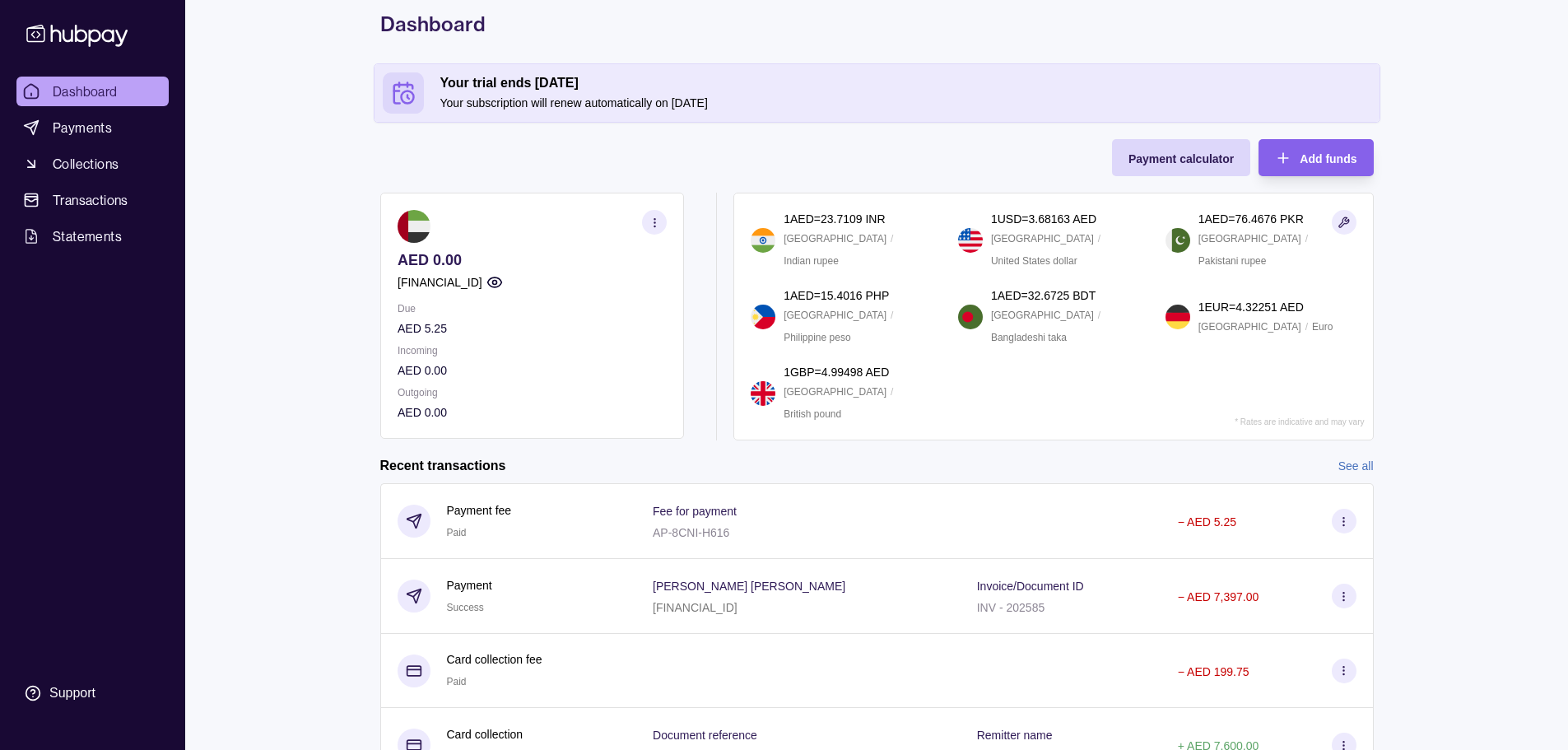
scroll to position [165, 0]
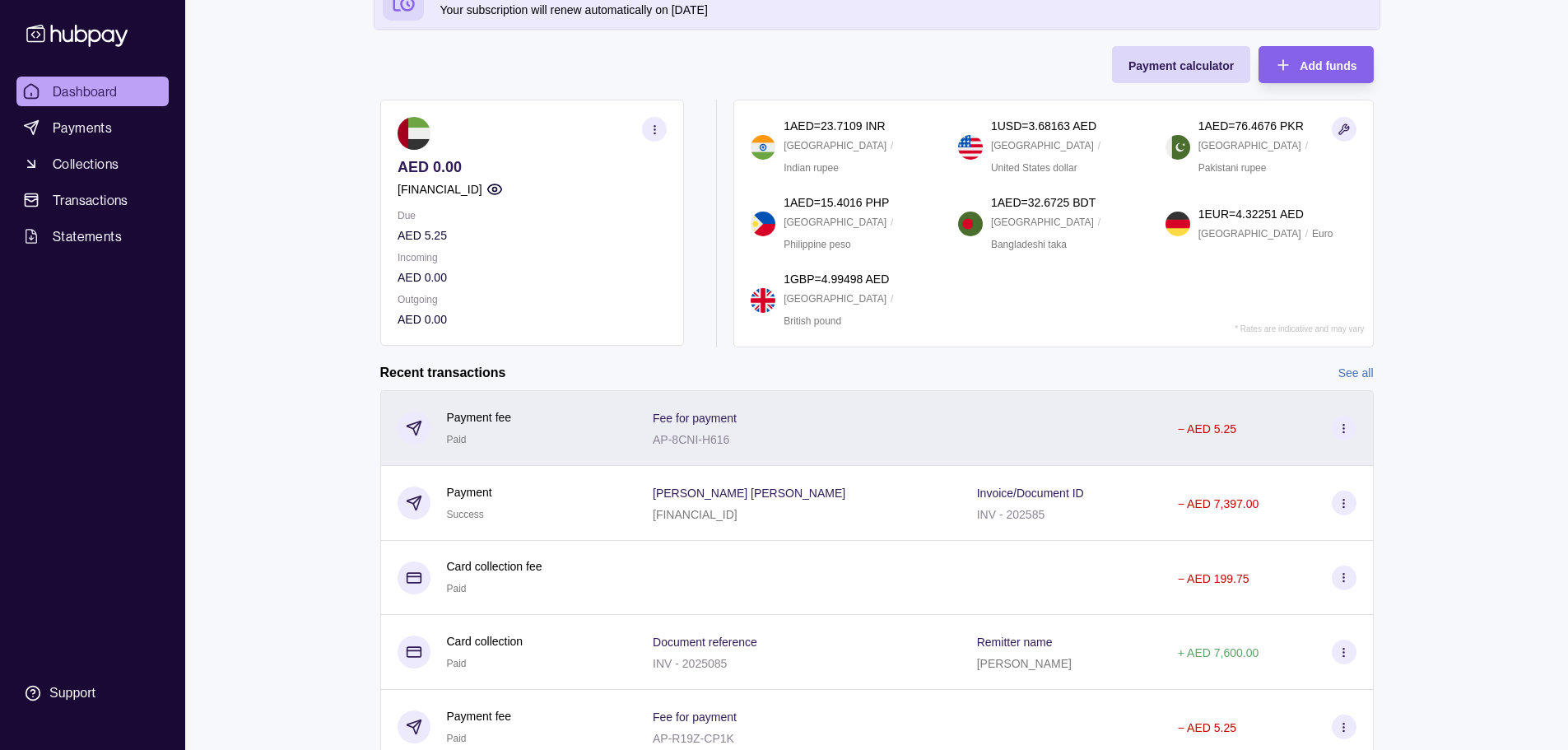
click at [786, 428] on div "Fee for payment AP-8CNI-H616" at bounding box center [799, 428] width 292 height 41
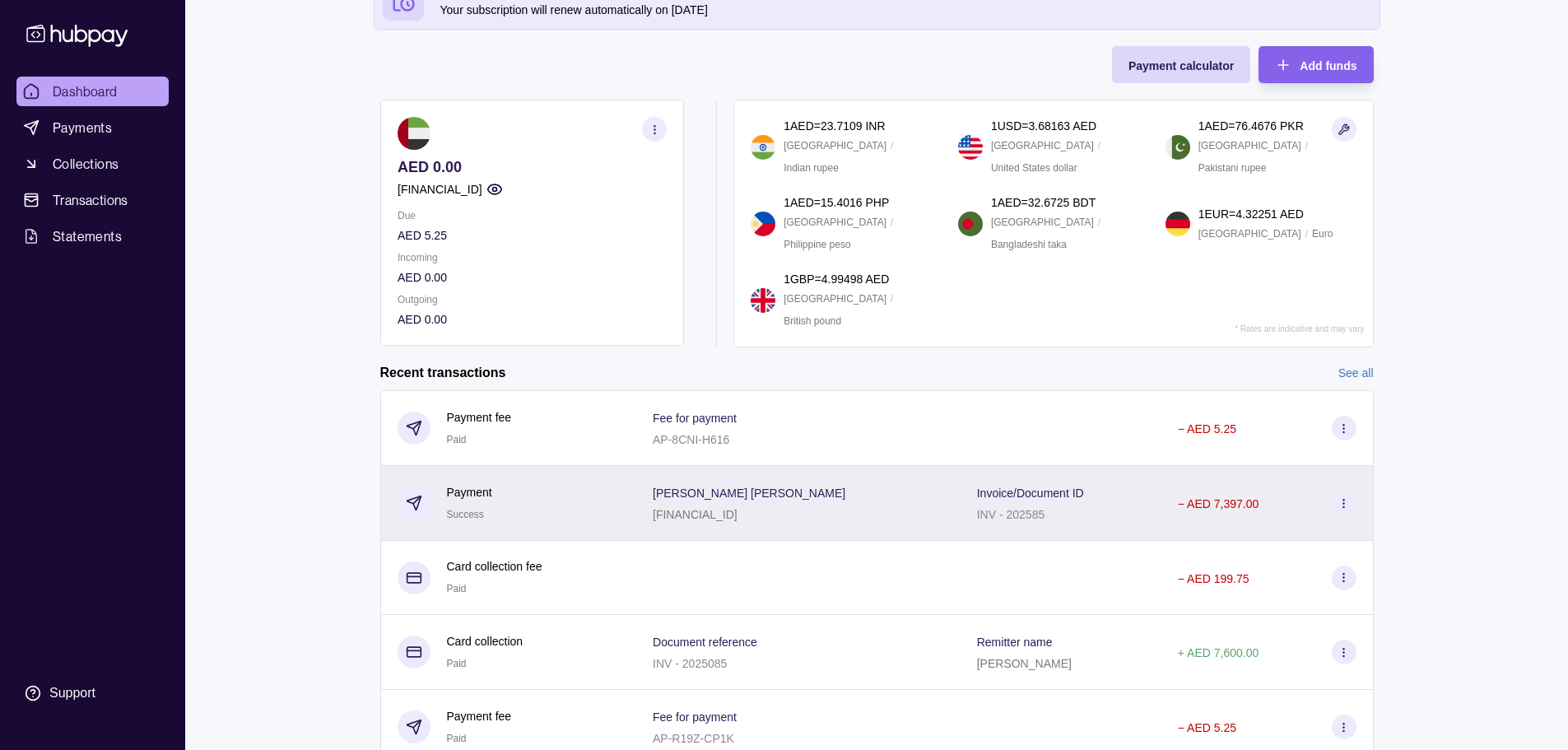
click at [749, 525] on div "[PERSON_NAME] [PERSON_NAME] [FINANCIAL_ID]" at bounding box center [798, 504] width 325 height 75
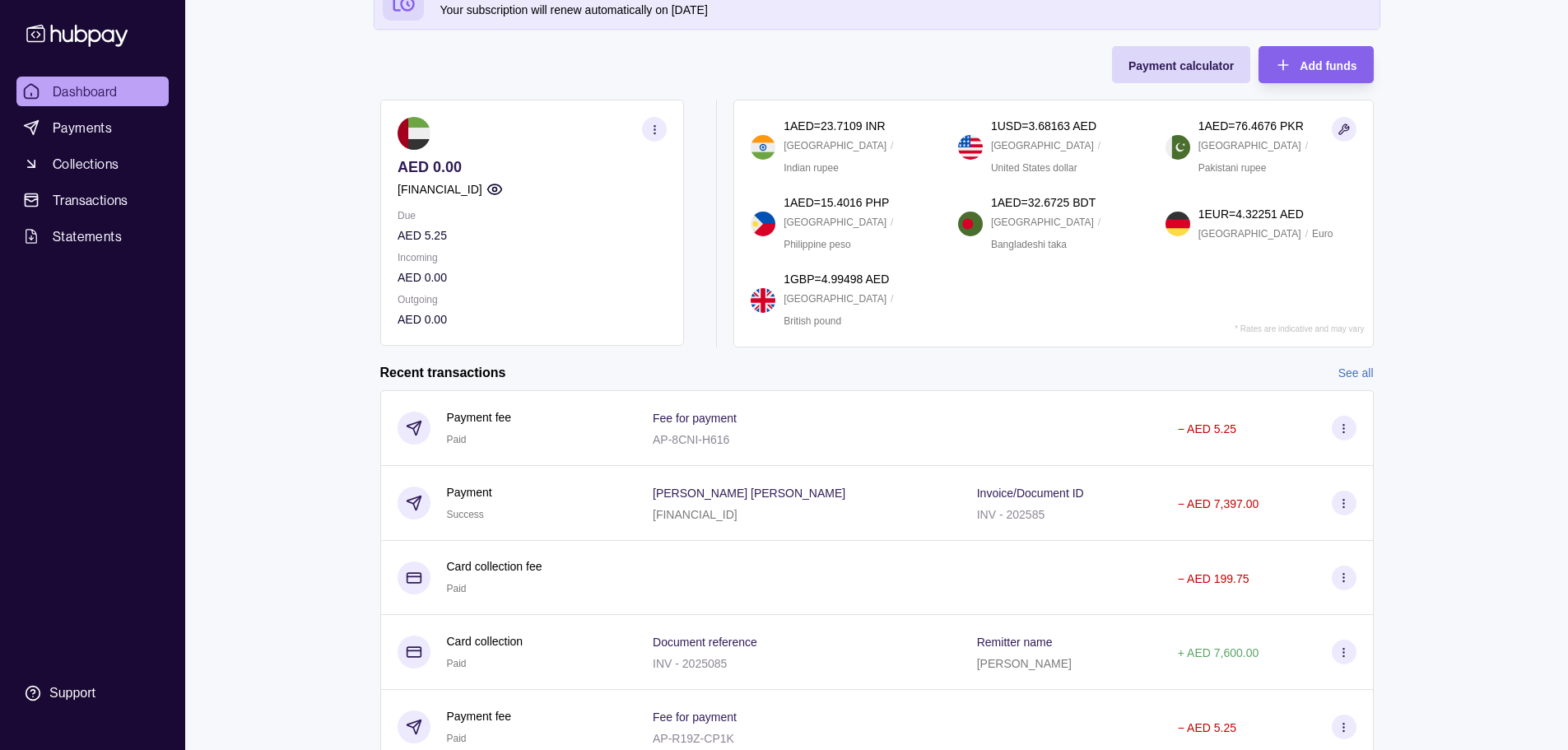
click at [744, 593] on div at bounding box center [798, 577] width 325 height 74
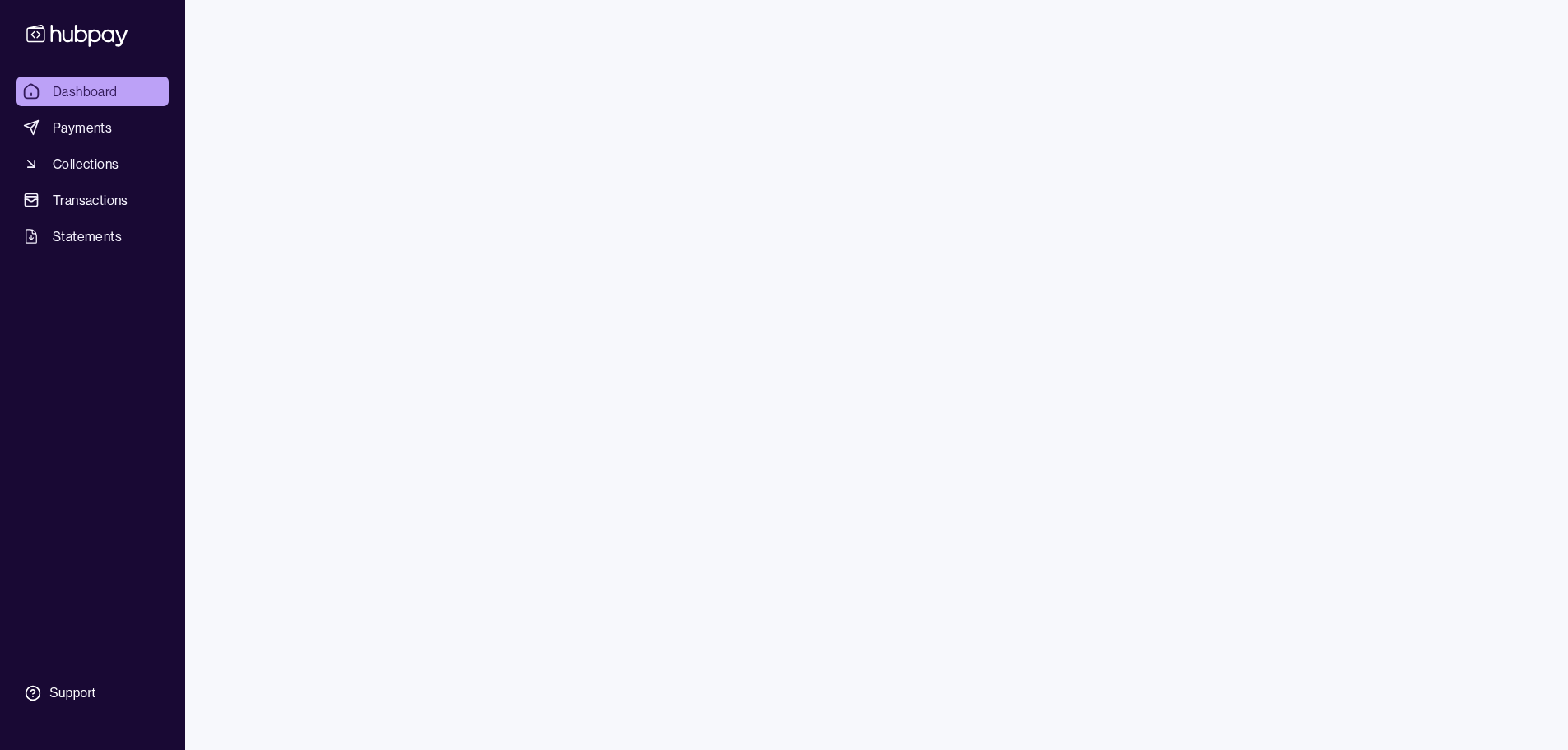
scroll to position [12, 0]
